Goal: Transaction & Acquisition: Purchase product/service

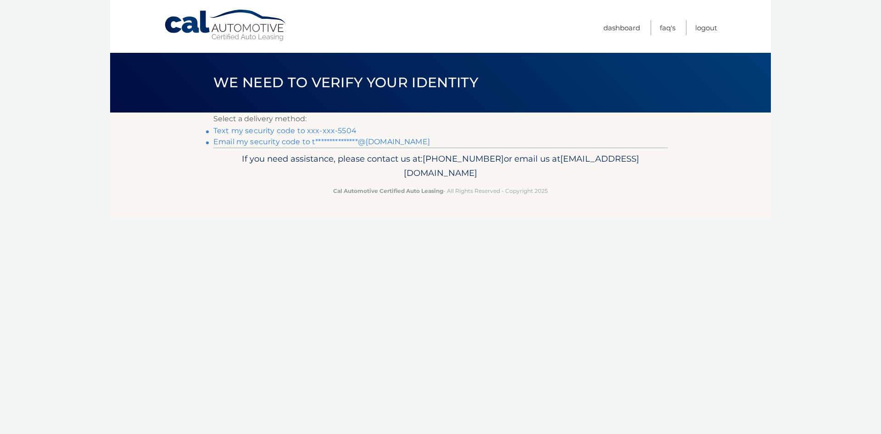
click at [320, 130] on link "Text my security code to xxx-xxx-5504" at bounding box center [284, 130] width 143 height 9
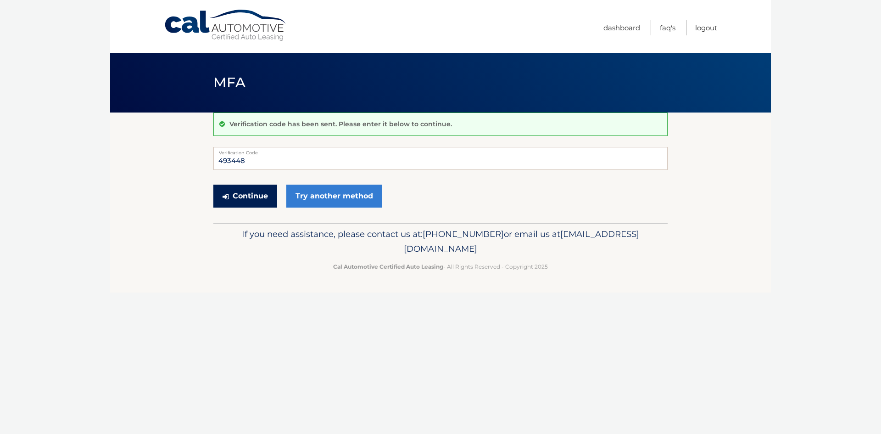
type input "493448"
click at [234, 198] on button "Continue" at bounding box center [245, 195] width 64 height 23
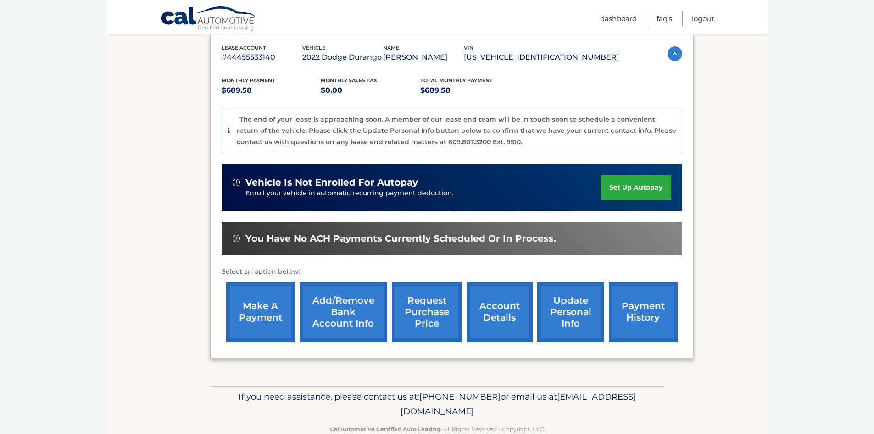
scroll to position [179, 0]
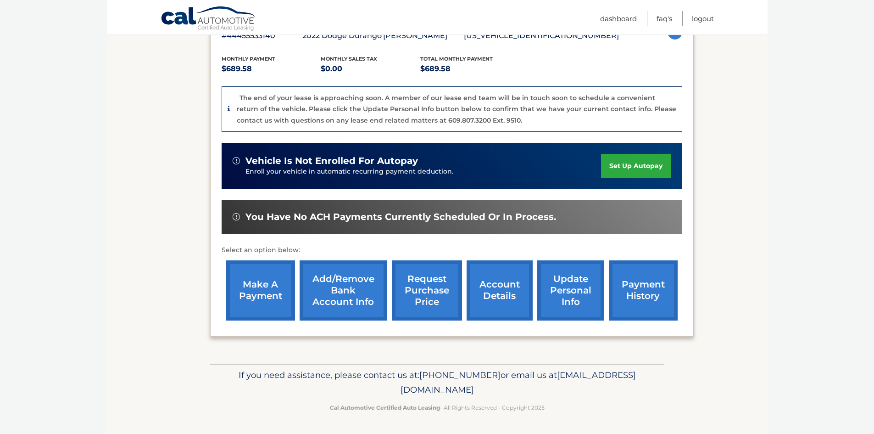
click at [266, 300] on link "make a payment" at bounding box center [260, 290] width 69 height 60
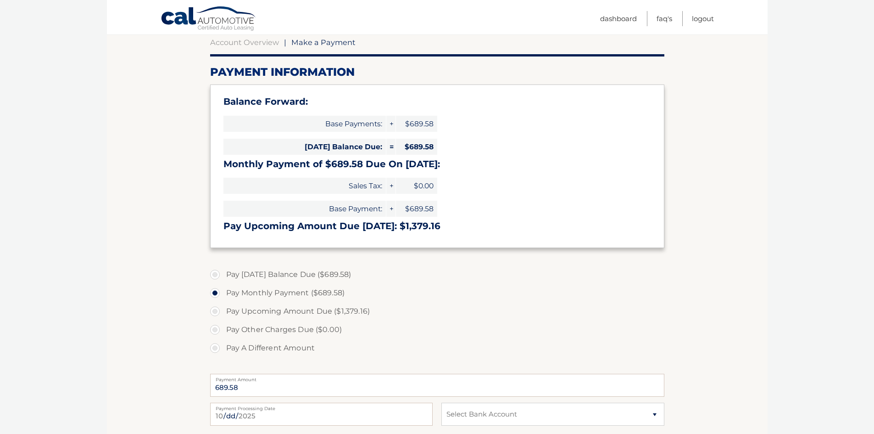
scroll to position [92, 0]
click at [342, 270] on label "Pay Today's Balance Due ($689.58)" at bounding box center [437, 274] width 454 height 18
click at [223, 270] on input "Pay Today's Balance Due ($689.58)" at bounding box center [218, 272] width 9 height 15
radio input "true"
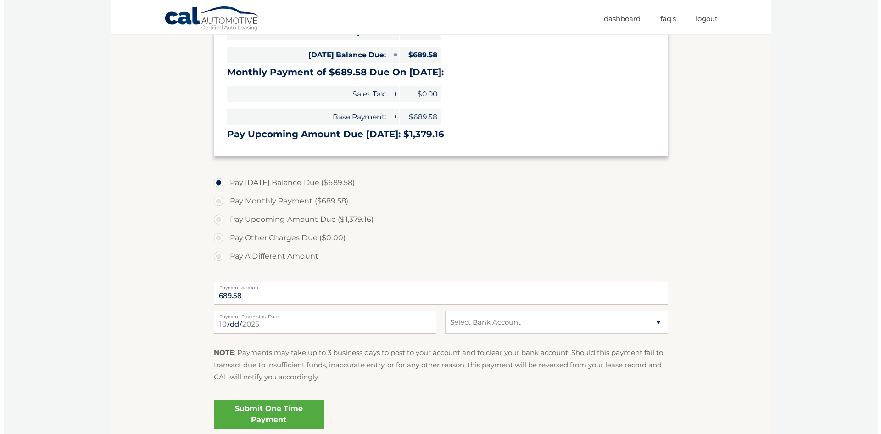
scroll to position [184, 0]
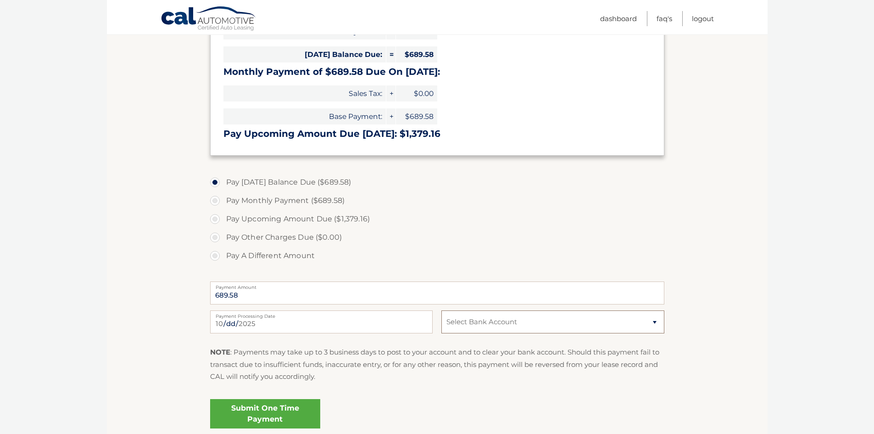
click at [481, 329] on select "Select Bank Account Checking PNC BANK, NA *****2329 Checking JOVIA FINANCIAL FE…" at bounding box center [552, 321] width 223 height 23
select select "N2FiNTkzNDYtNzM1Yi00NzI2LTg0Y2QtYmJlYmUxNmE1OGU4"
click at [441, 310] on select "Select Bank Account Checking PNC BANK, NA *****2329 Checking JOVIA FINANCIAL FE…" at bounding box center [552, 321] width 223 height 23
click at [262, 414] on link "Submit One Time Payment" at bounding box center [265, 413] width 110 height 29
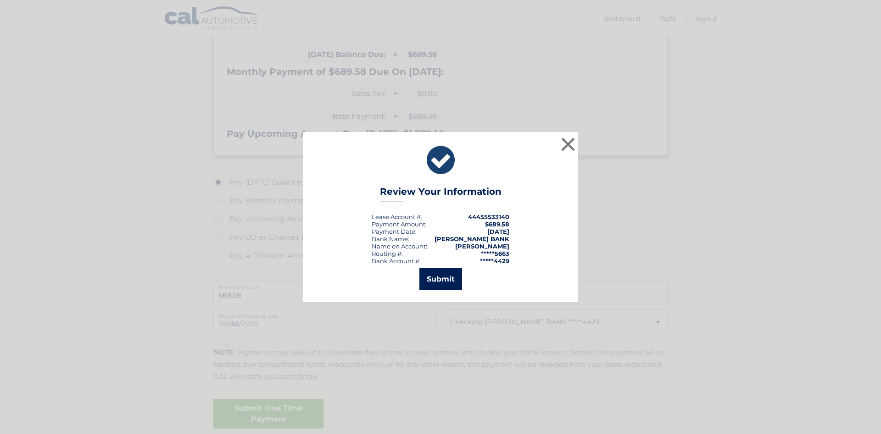
click at [448, 283] on button "Submit" at bounding box center [440, 279] width 43 height 22
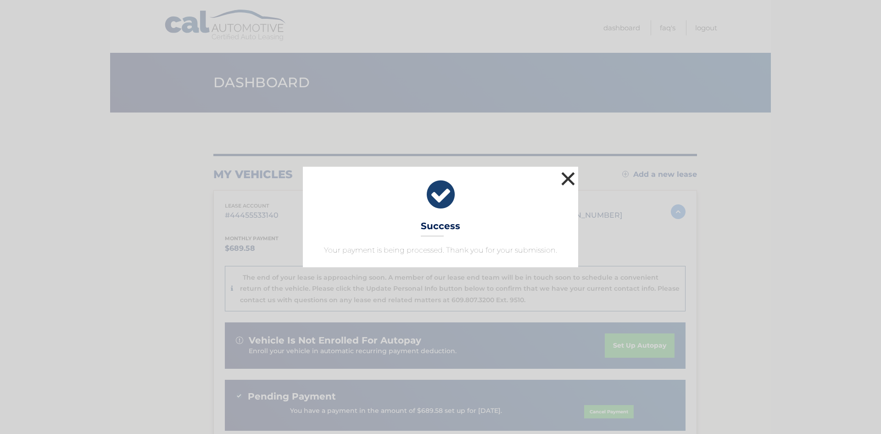
click at [574, 178] on button "×" at bounding box center [568, 178] width 18 height 18
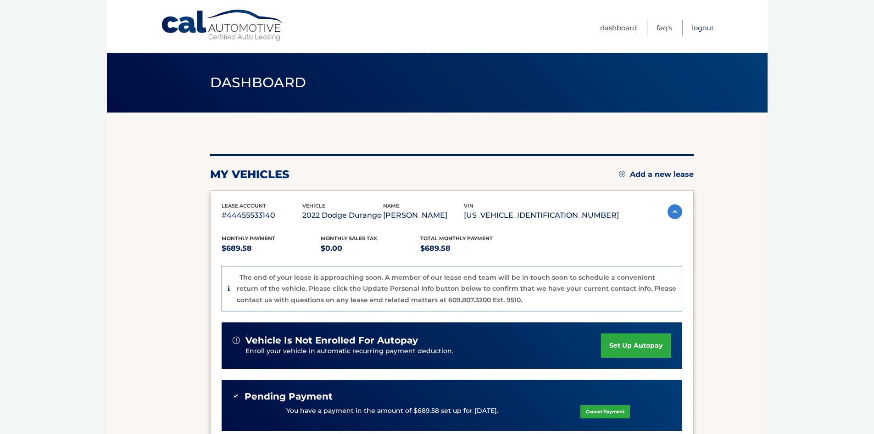
click at [712, 25] on link "Logout" at bounding box center [703, 27] width 22 height 15
